Goal: Task Accomplishment & Management: Manage account settings

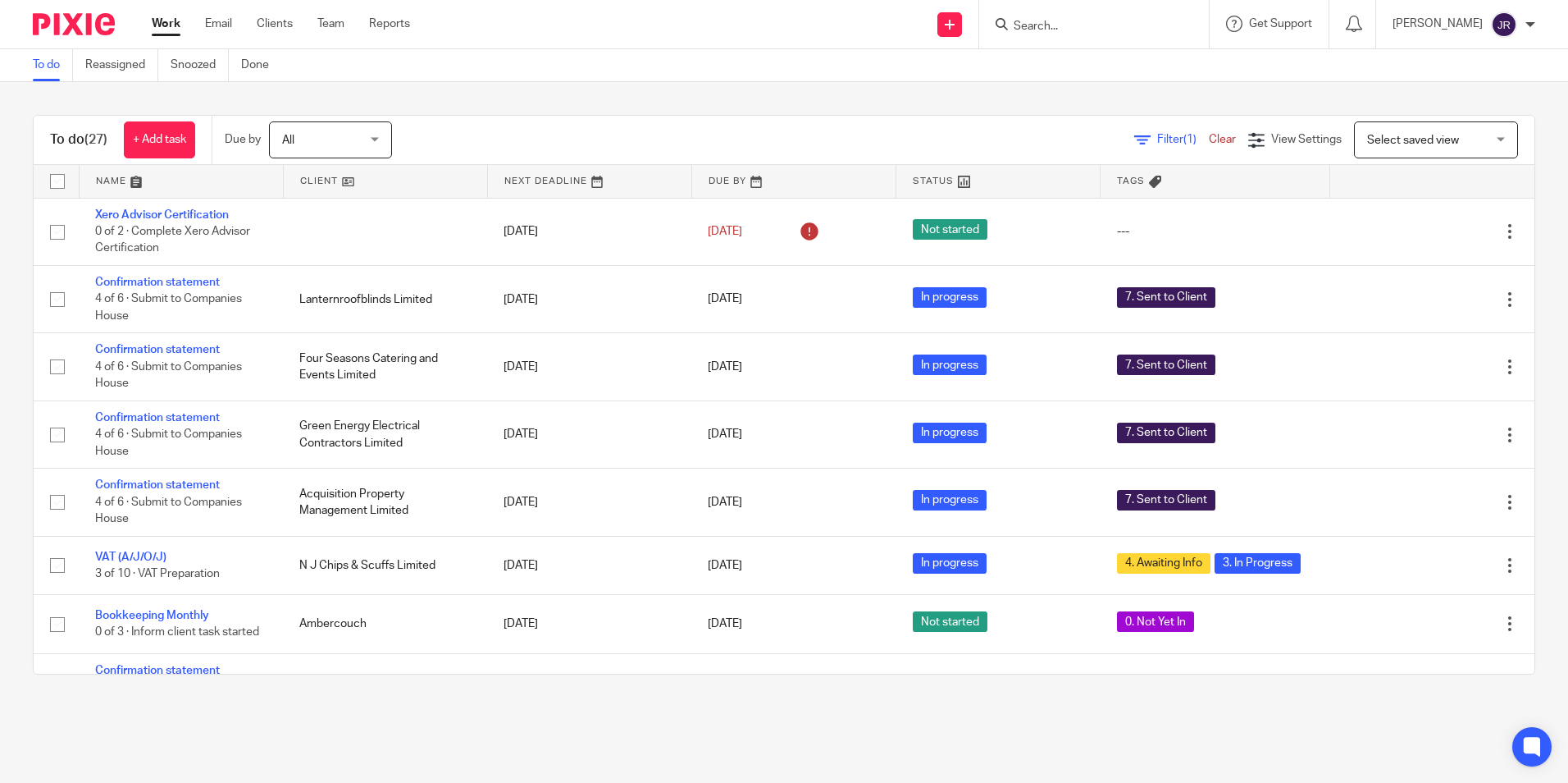
click at [1093, 27] on input "Search" at bounding box center [1086, 27] width 148 height 15
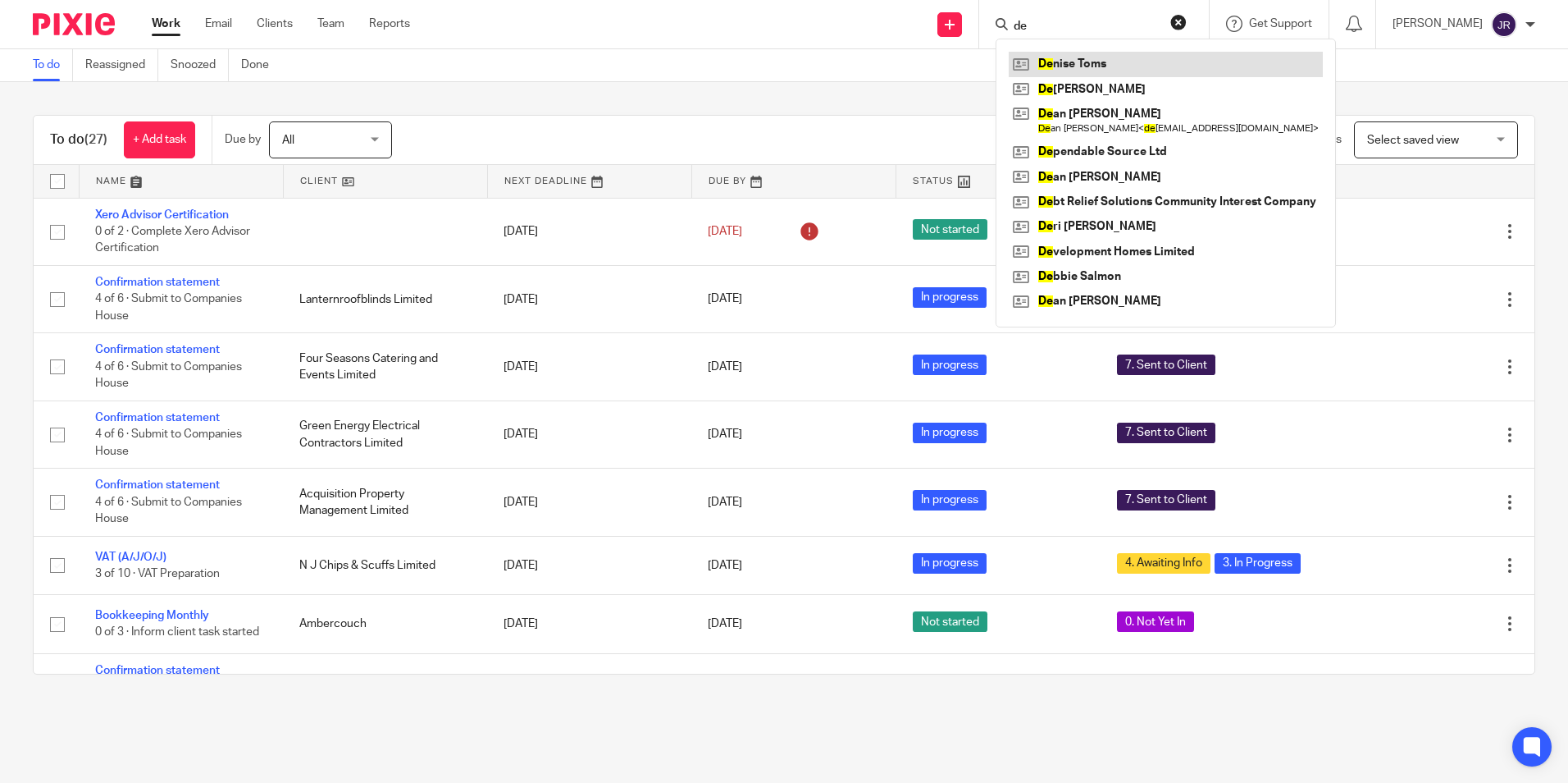
type input "de"
click at [1082, 65] on link at bounding box center [1164, 63] width 314 height 25
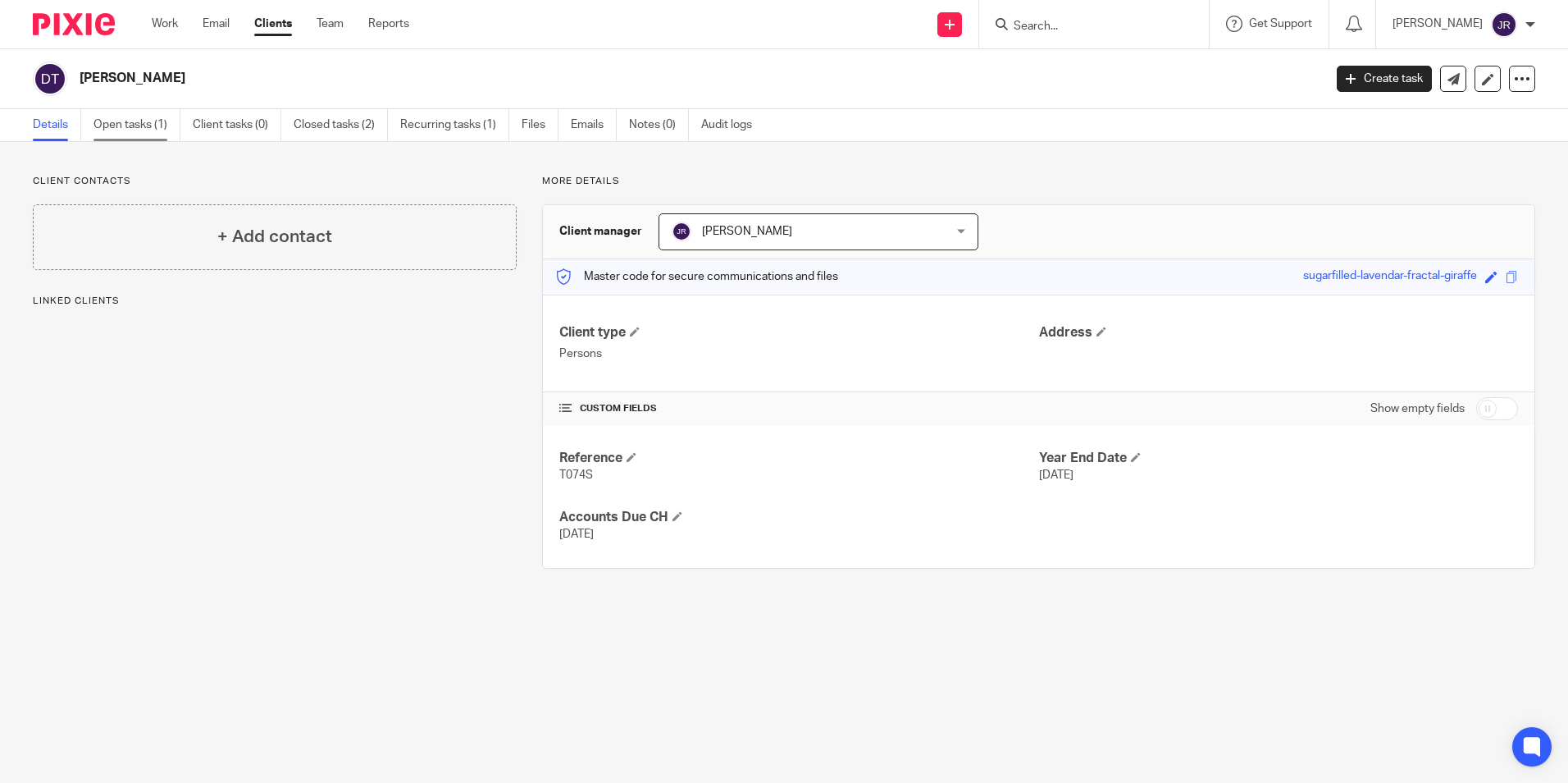
click at [137, 132] on link "Open tasks (1)" at bounding box center [137, 125] width 87 height 32
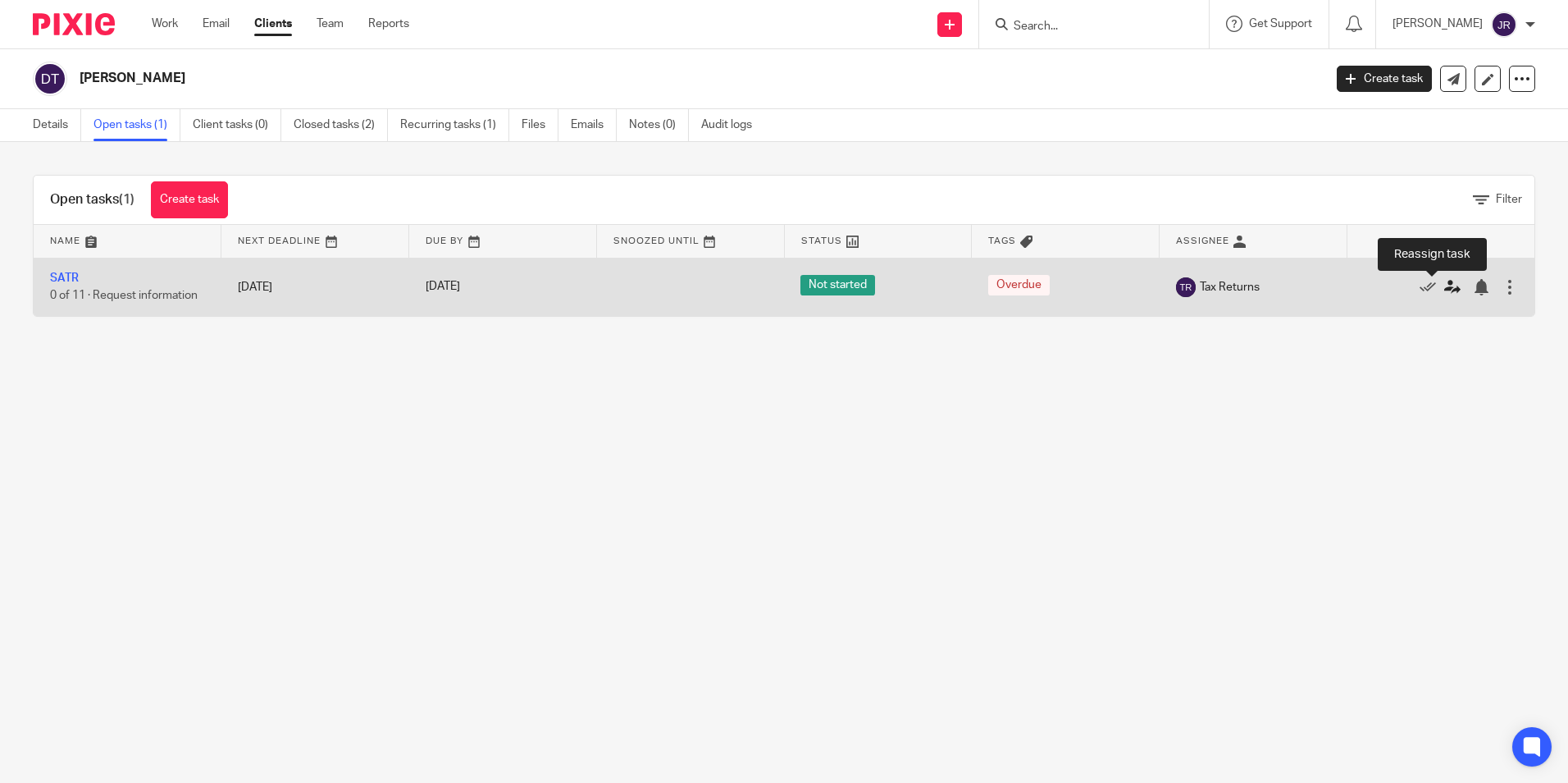
click at [1444, 284] on icon at bounding box center [1452, 287] width 17 height 17
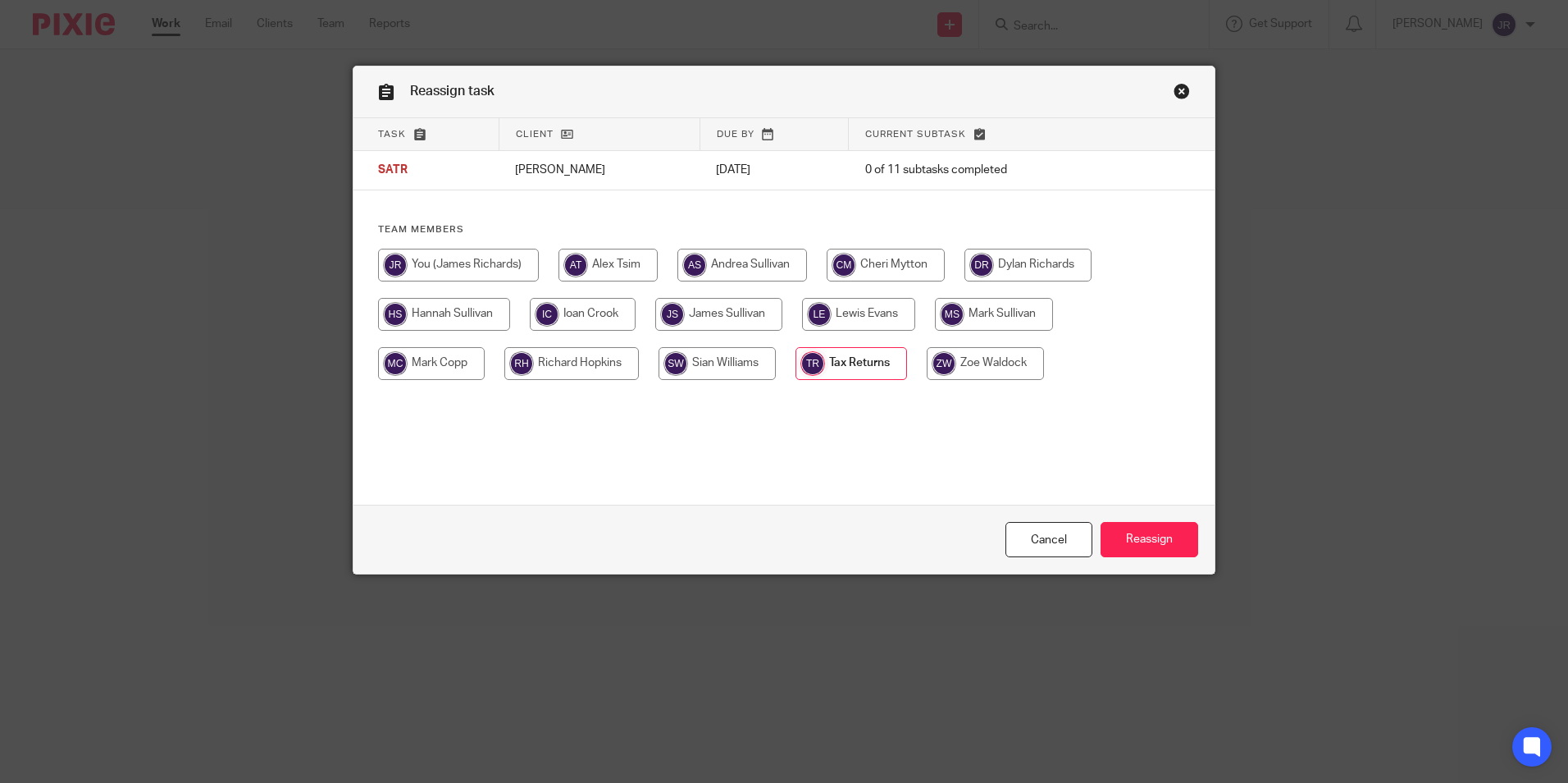
click at [483, 263] on input "radio" at bounding box center [458, 264] width 160 height 33
radio input "true"
click at [1161, 549] on input "Reassign" at bounding box center [1149, 540] width 97 height 35
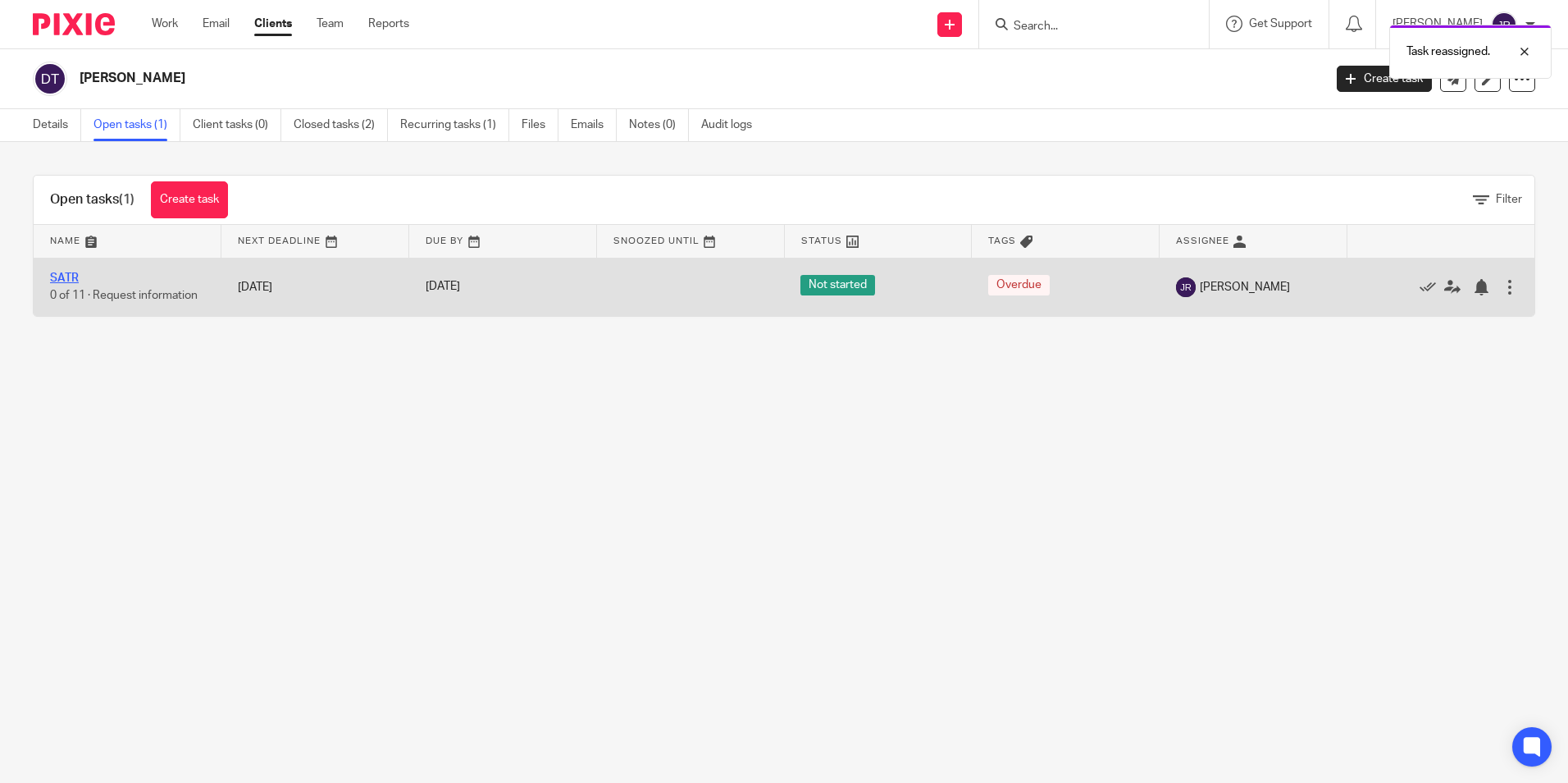
click at [76, 278] on link "SATR" at bounding box center [64, 279] width 29 height 12
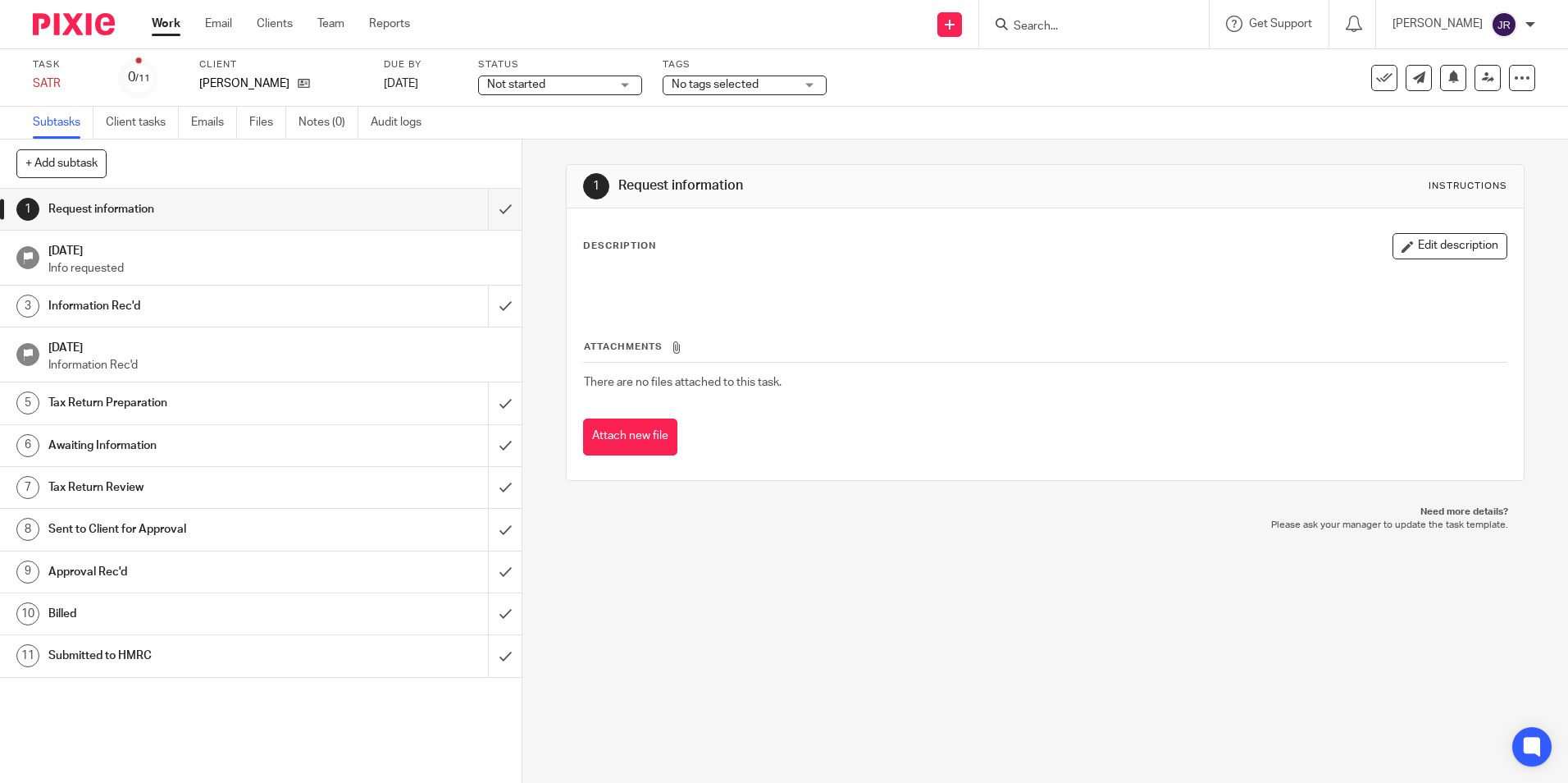
click at [807, 83] on div "No tags selected" at bounding box center [744, 86] width 164 height 20
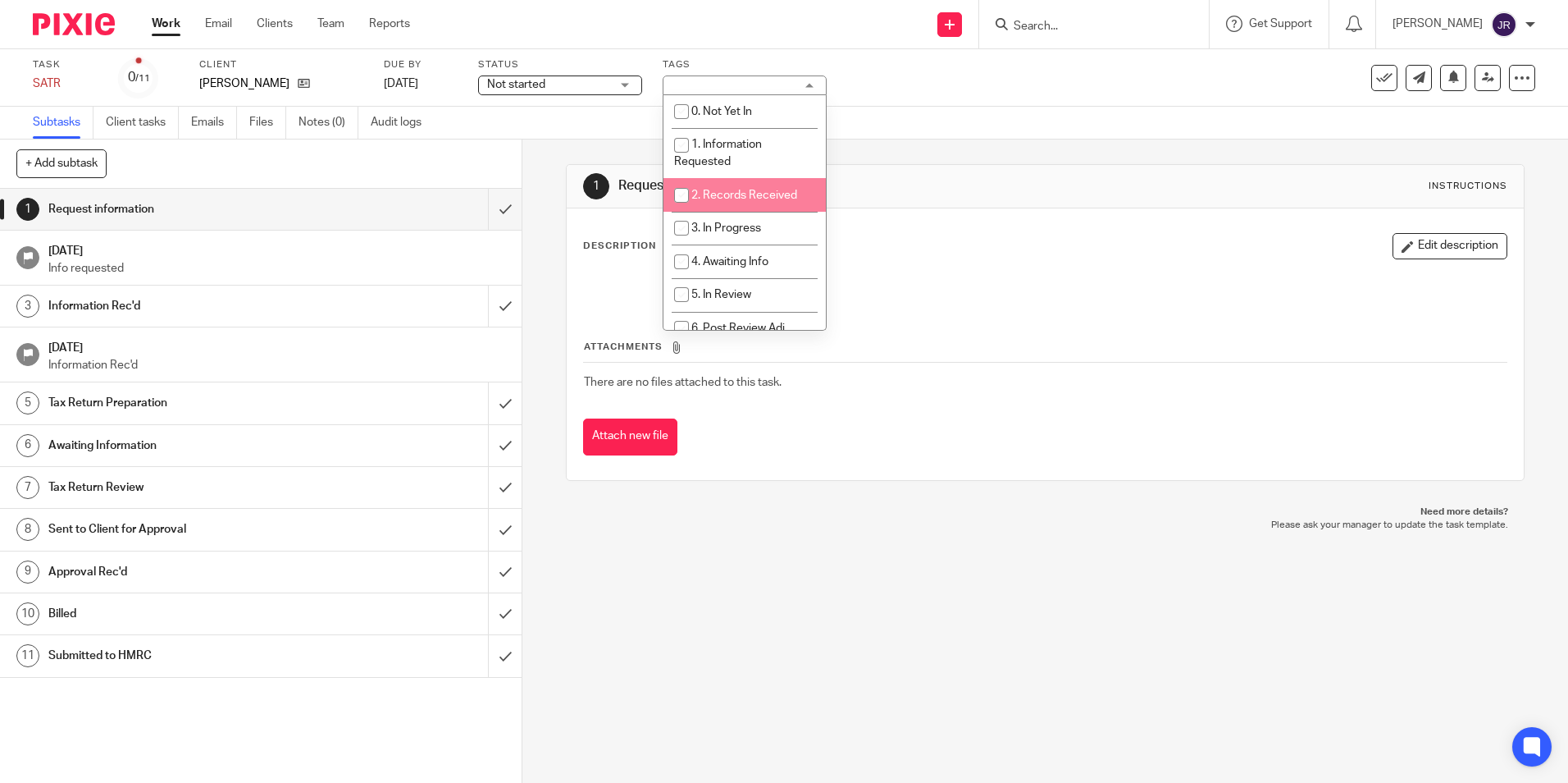
click at [765, 194] on span "2. Records Received" at bounding box center [743, 195] width 105 height 12
checkbox input "true"
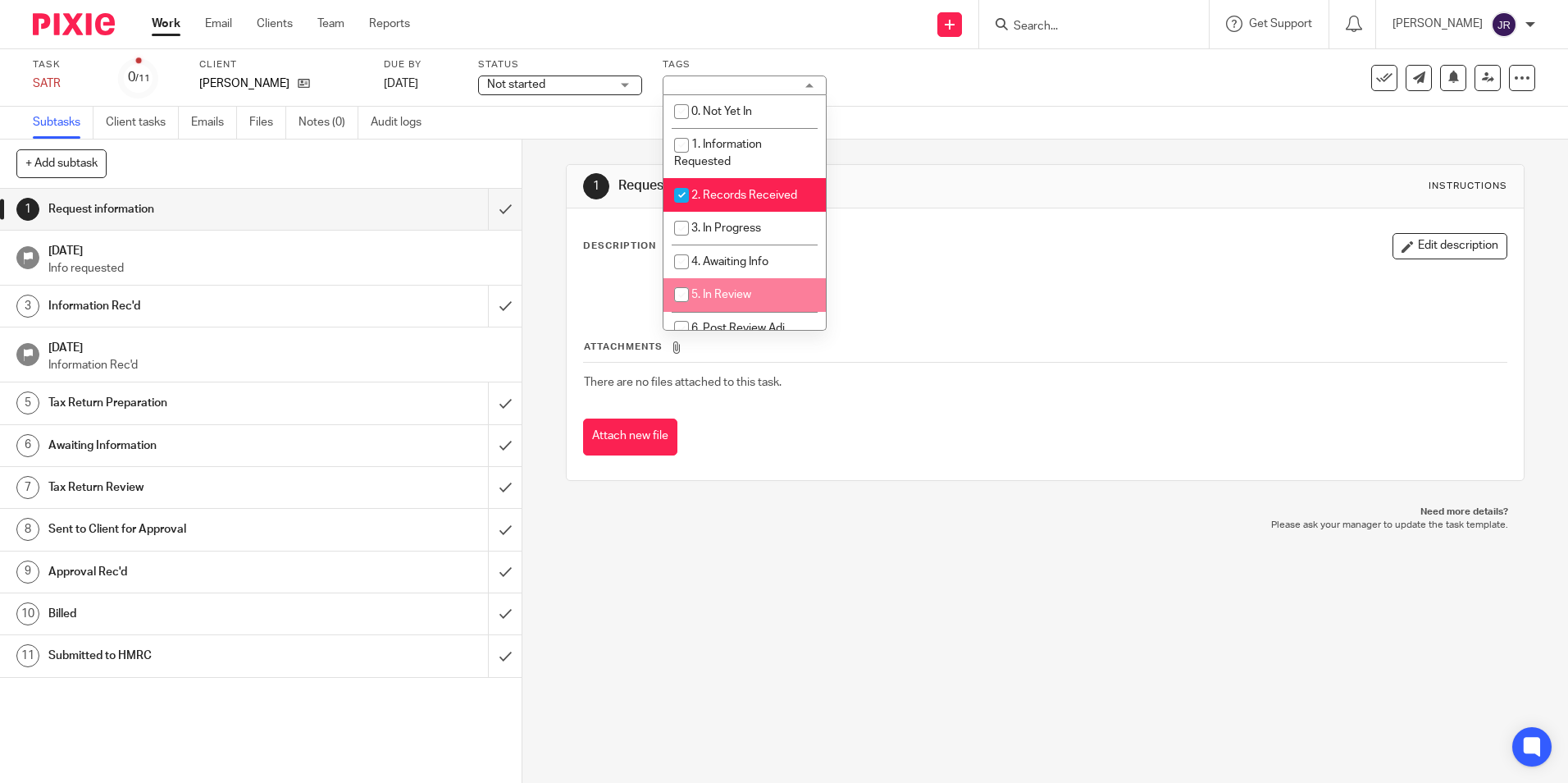
click at [734, 587] on div "1 Request information Instructions Description Edit description Attachments The…" at bounding box center [1045, 461] width 1045 height 643
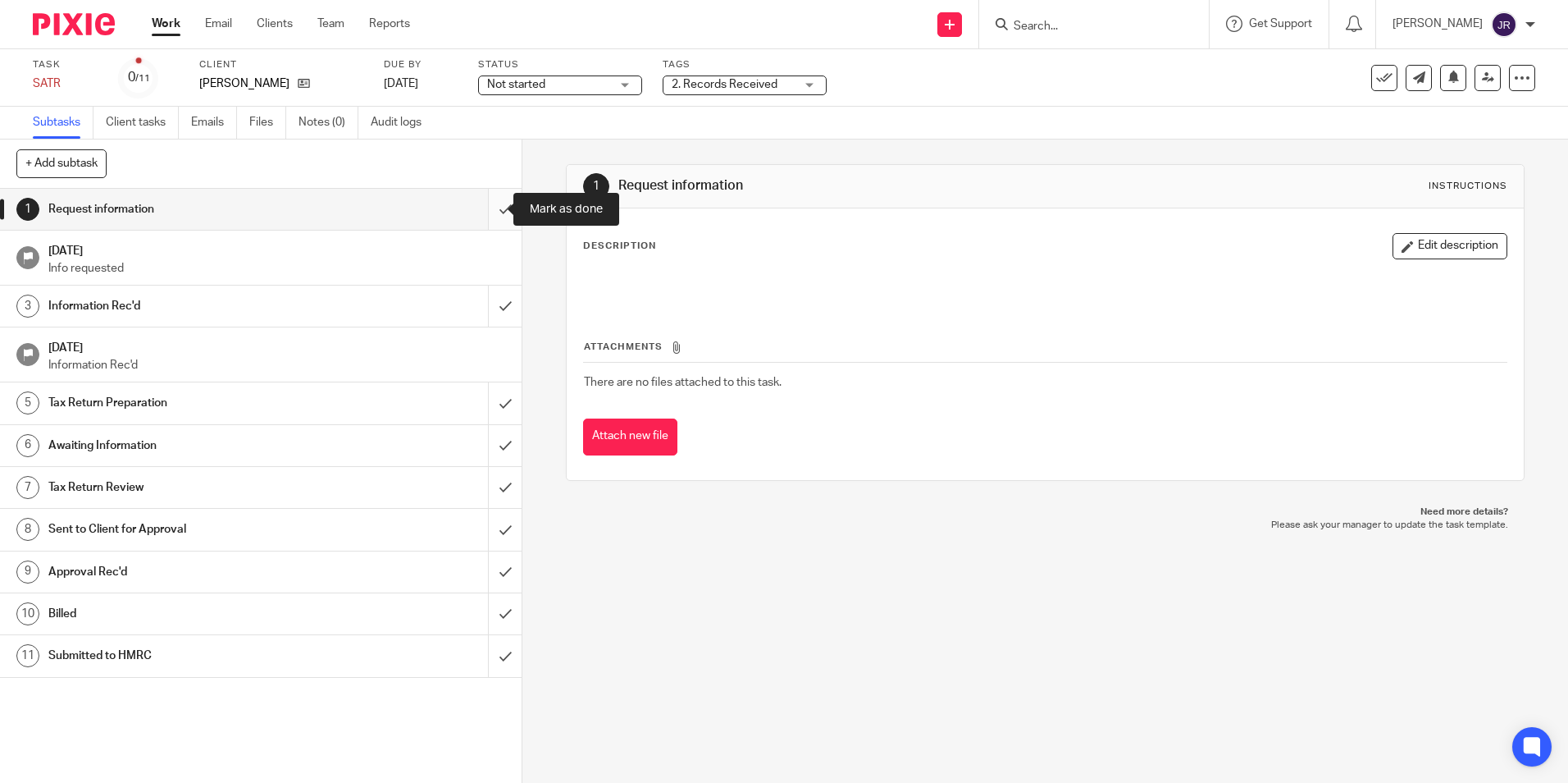
click at [493, 209] on input "submit" at bounding box center [261, 210] width 522 height 41
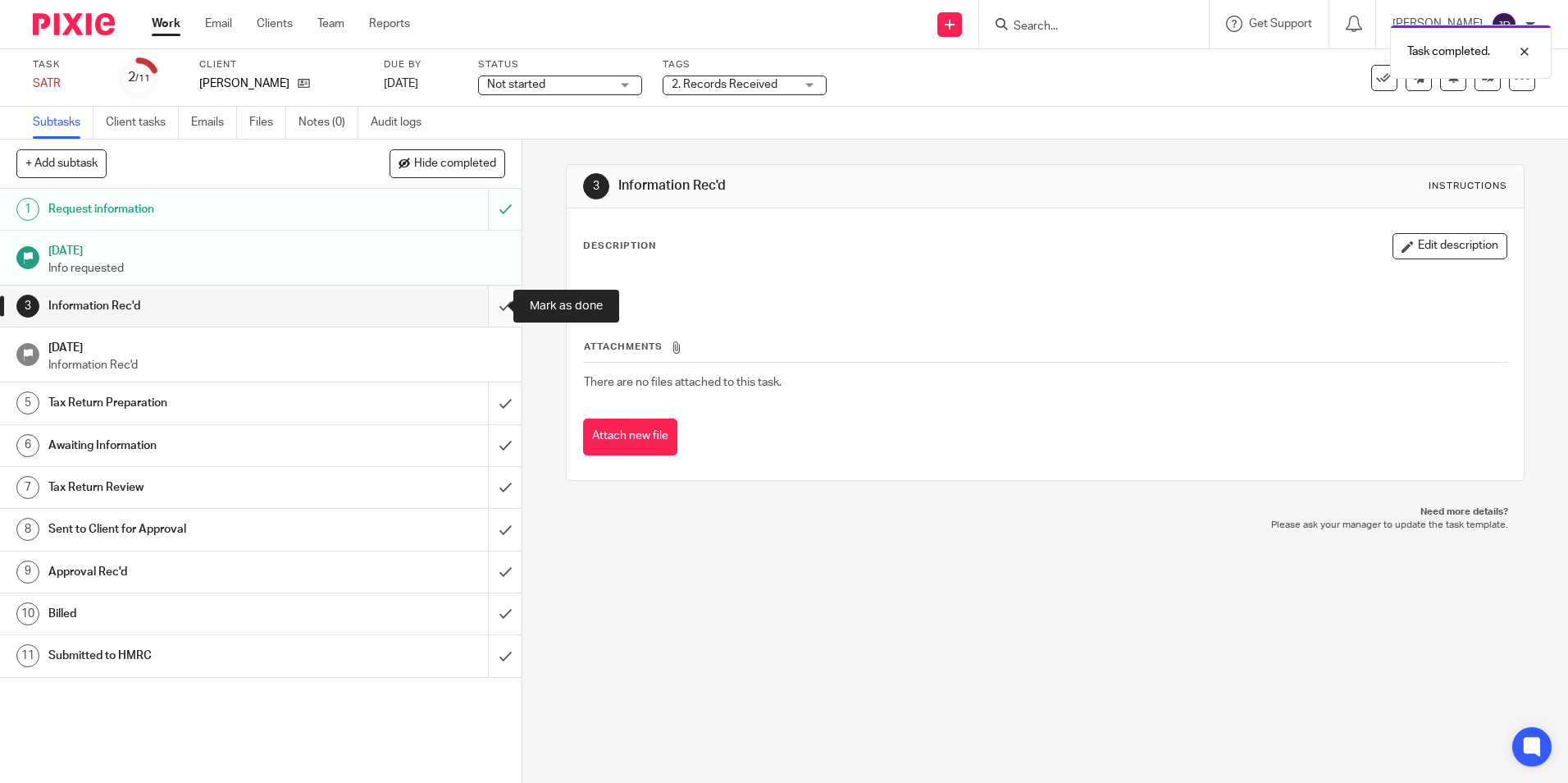
click at [486, 312] on input "submit" at bounding box center [261, 306] width 522 height 41
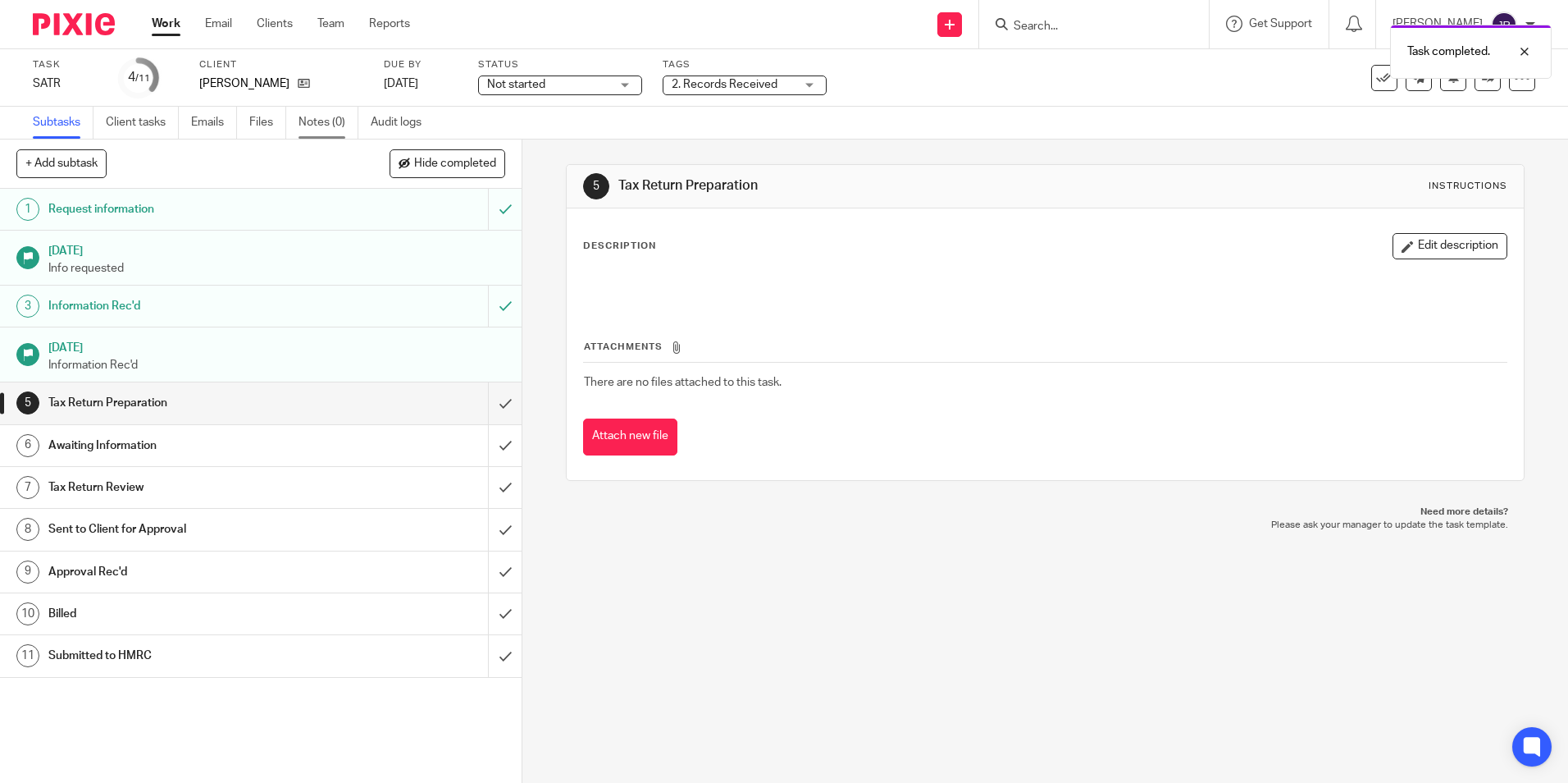
click at [323, 117] on link "Notes (0)" at bounding box center [328, 122] width 60 height 32
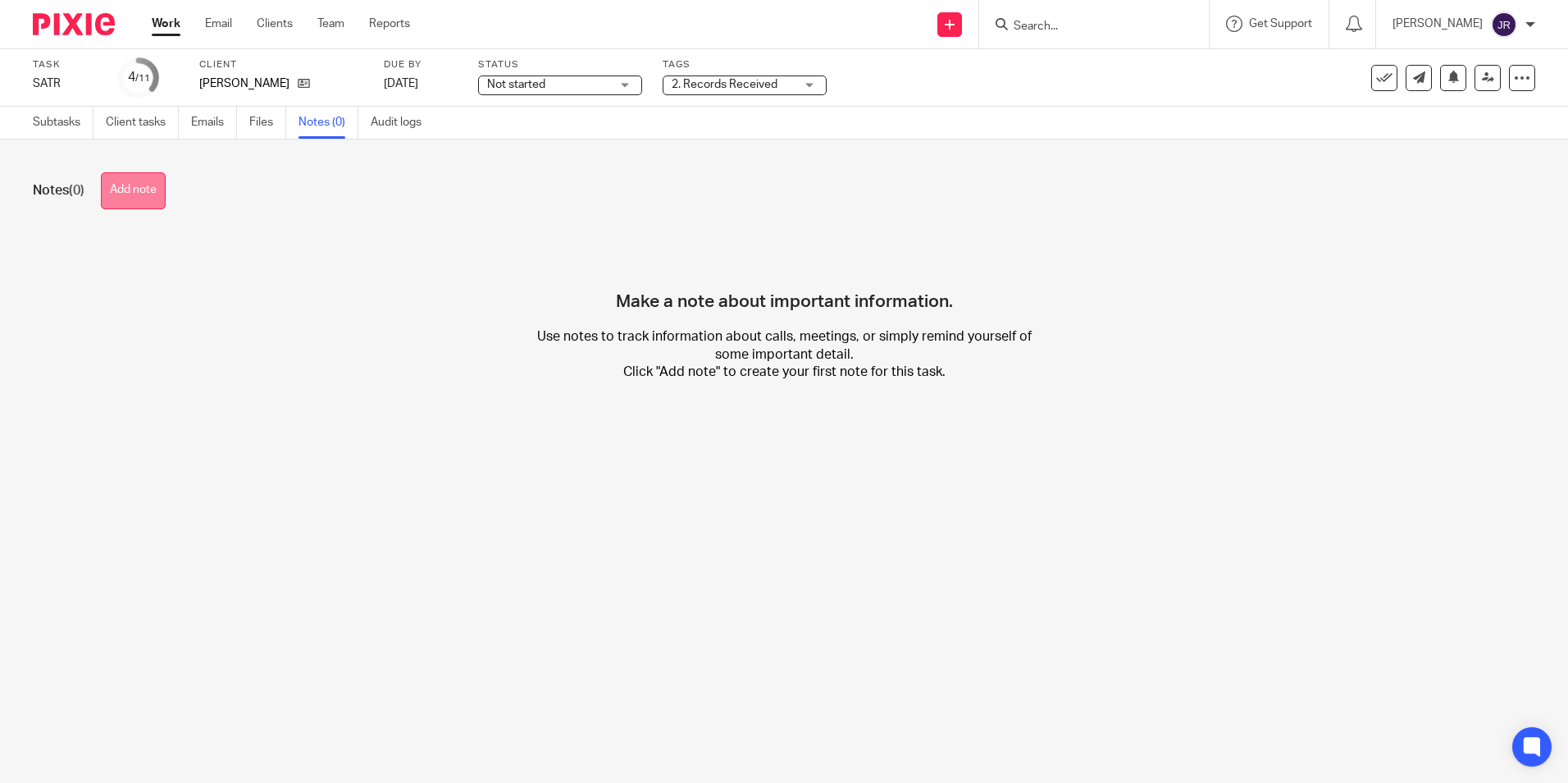
click at [120, 200] on button "Add note" at bounding box center [133, 190] width 65 height 36
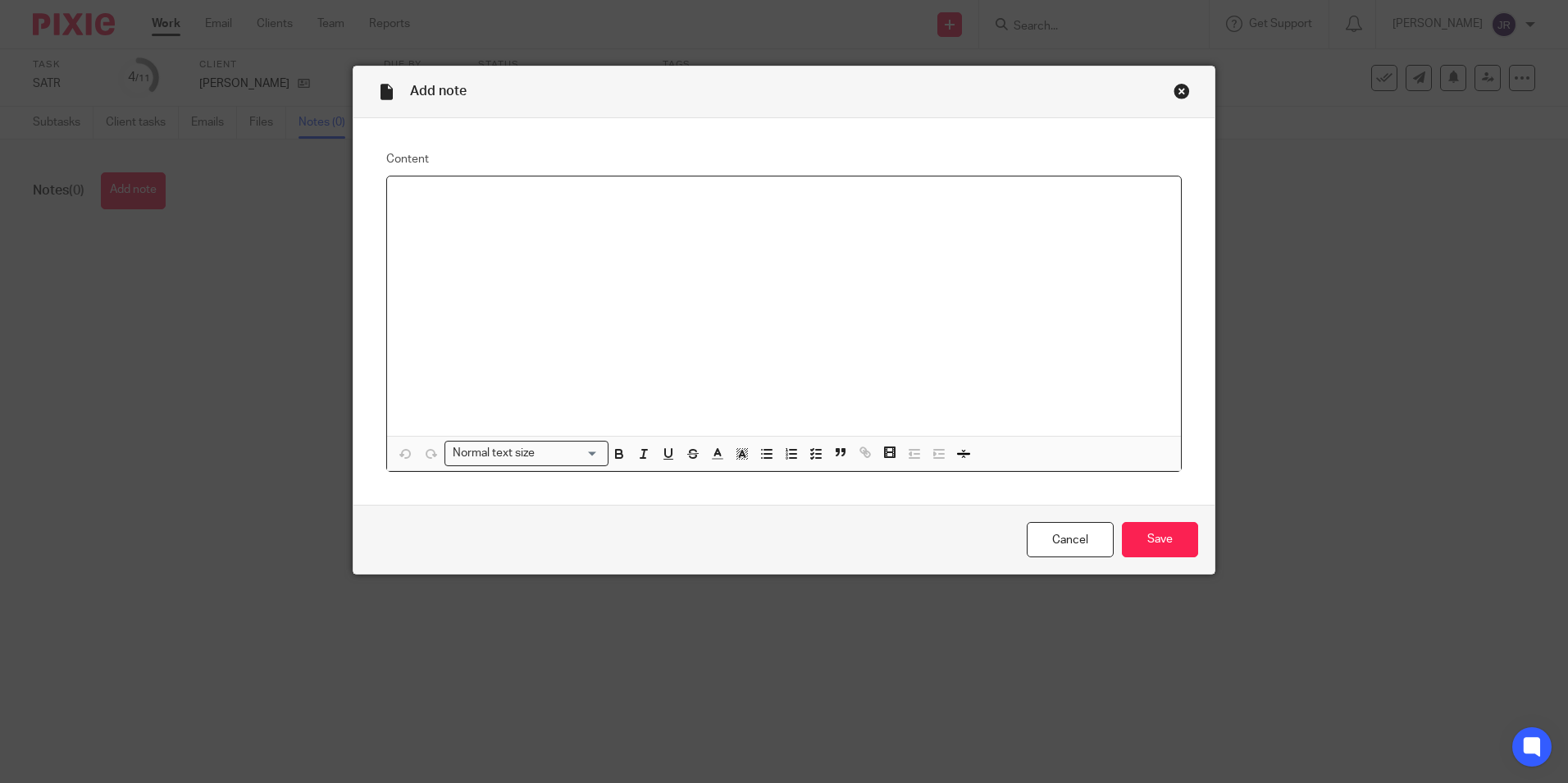
click at [538, 241] on div at bounding box center [784, 305] width 793 height 259
click at [1175, 533] on input "Save" at bounding box center [1159, 540] width 76 height 35
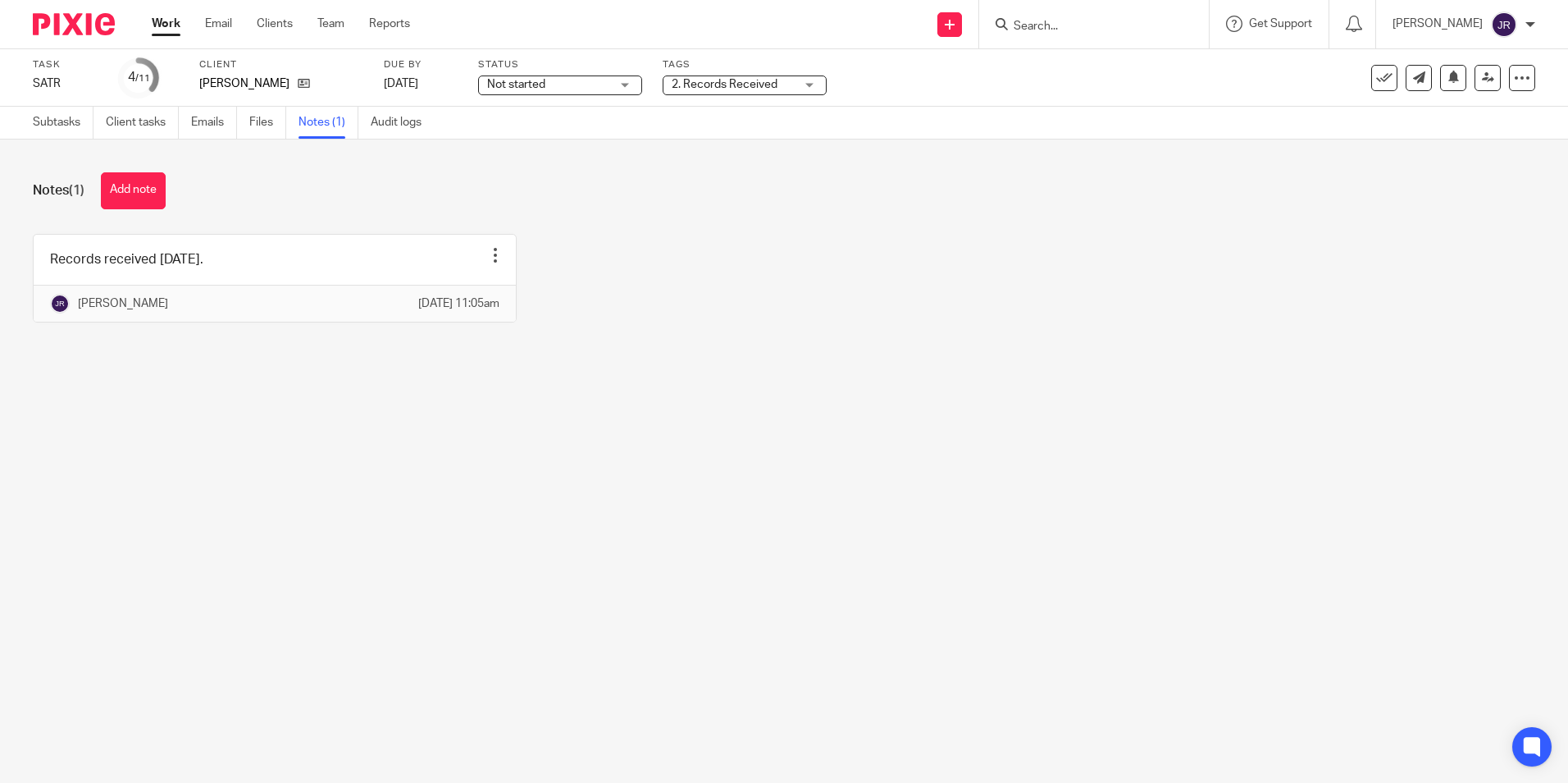
click at [157, 25] on link "Work" at bounding box center [165, 24] width 29 height 17
